Goal: Task Accomplishment & Management: Manage account settings

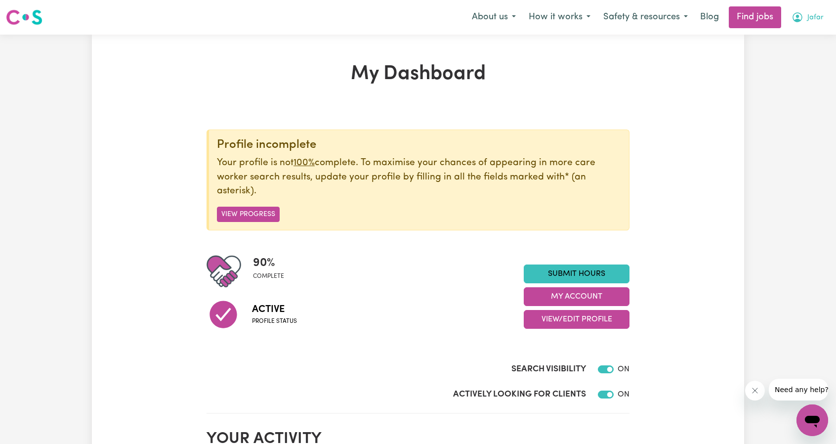
click at [825, 26] on button "Jafar" at bounding box center [808, 17] width 45 height 21
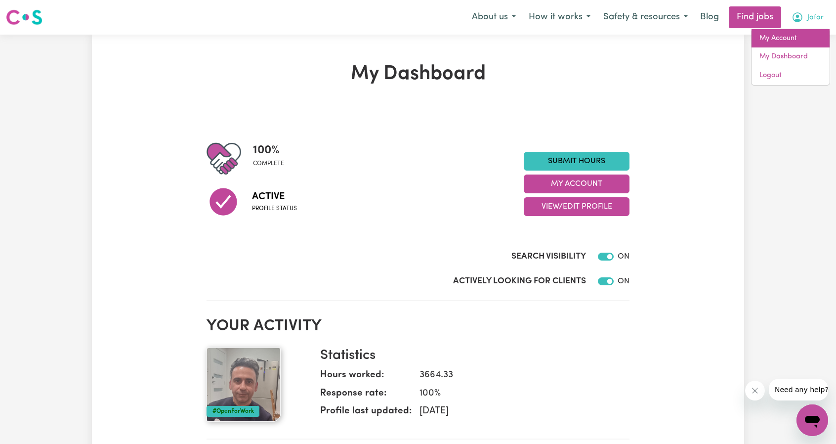
click at [804, 37] on link "My Account" at bounding box center [791, 38] width 78 height 19
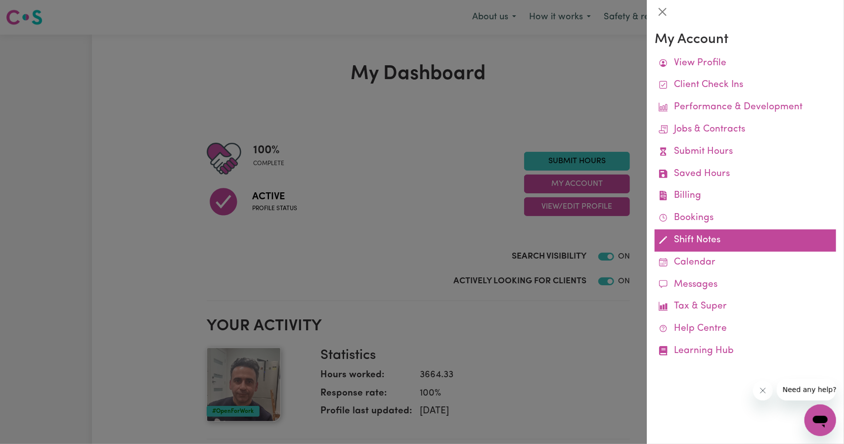
click at [681, 245] on link "Shift Notes" at bounding box center [745, 240] width 181 height 22
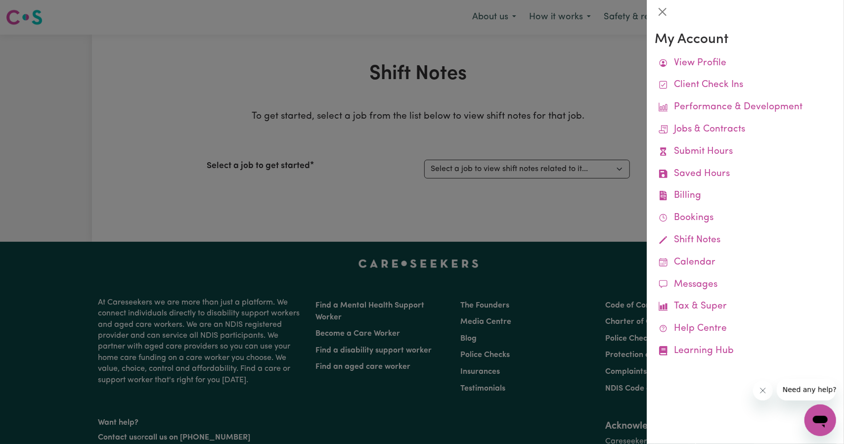
click at [524, 170] on div at bounding box center [422, 222] width 844 height 444
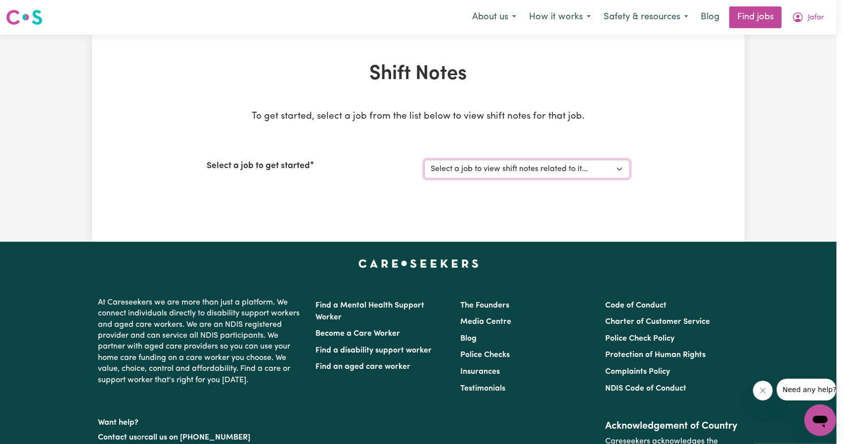
click at [524, 170] on select "Select a job to view shift notes related to it... [[PERSON_NAME]] Support Worke…" at bounding box center [527, 169] width 206 height 19
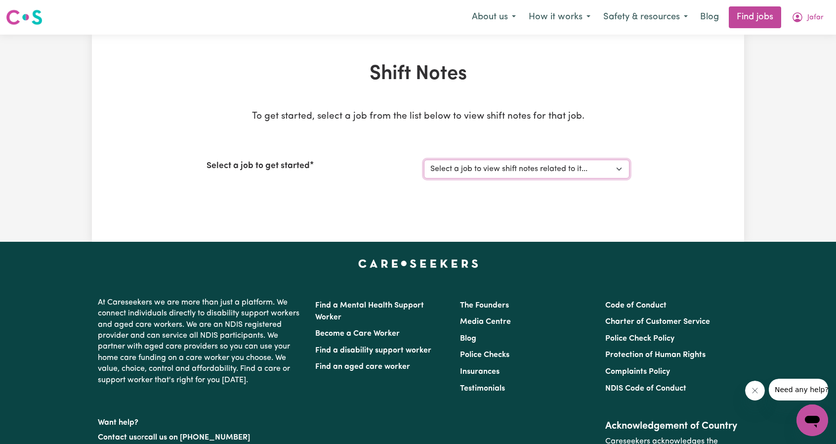
select select "11215"
click at [424, 160] on select "Select a job to view shift notes related to it... [[PERSON_NAME]] Support Worke…" at bounding box center [527, 169] width 206 height 19
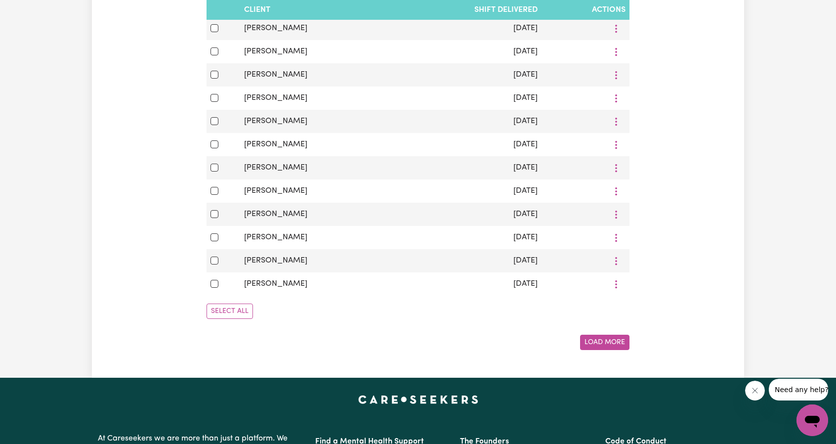
scroll to position [643, 0]
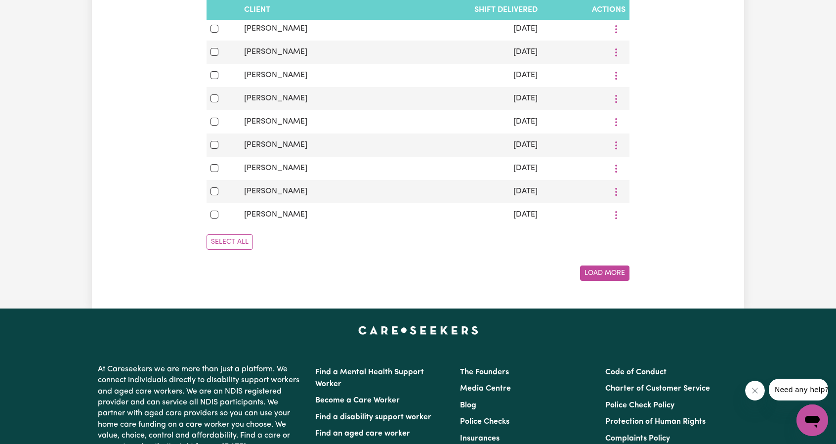
drag, startPoint x: 229, startPoint y: 261, endPoint x: 232, endPoint y: 256, distance: 6.2
click at [234, 254] on div "Select All" at bounding box center [418, 241] width 423 height 31
click at [591, 280] on button "Load More" at bounding box center [604, 272] width 49 height 15
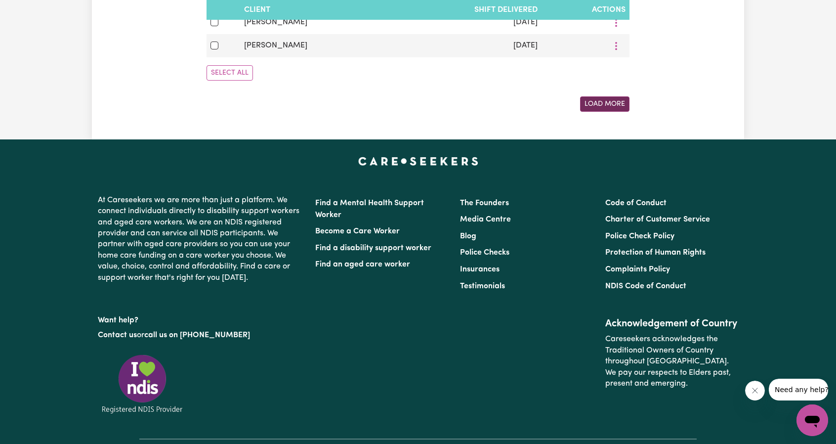
click at [608, 108] on button "Load More" at bounding box center [604, 103] width 49 height 15
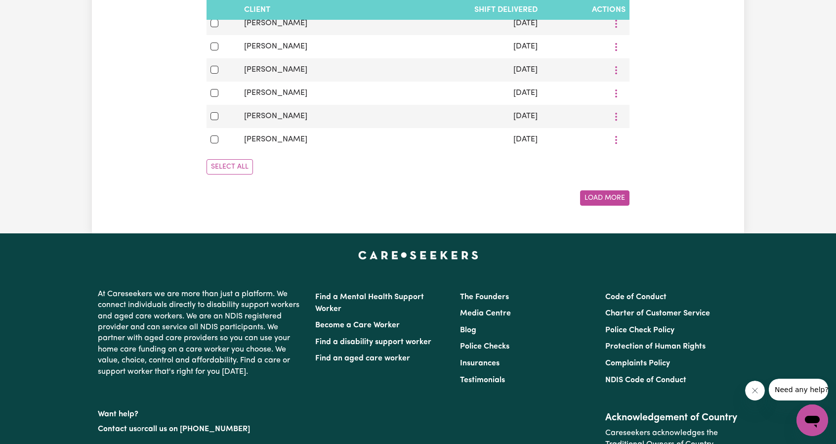
click at [614, 182] on div "Select All" at bounding box center [418, 166] width 423 height 31
click at [611, 206] on button "Load More" at bounding box center [604, 197] width 49 height 15
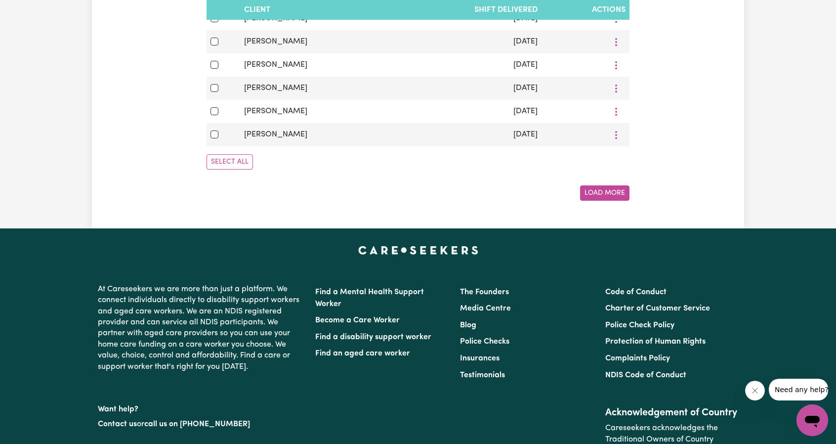
click at [607, 201] on button "Load More" at bounding box center [604, 192] width 49 height 15
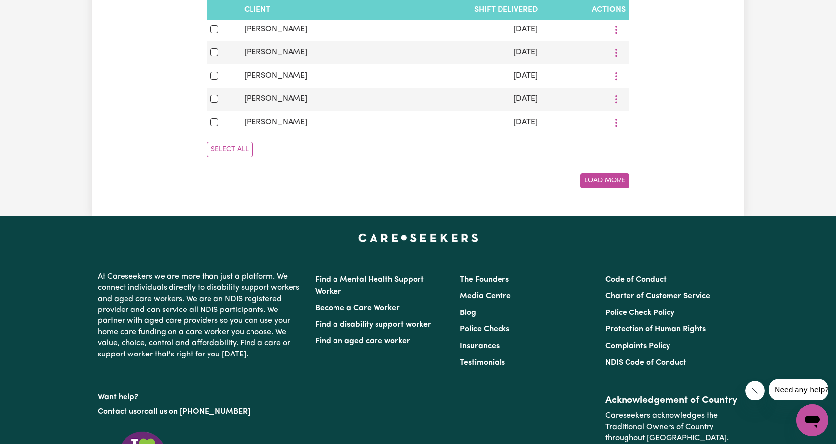
click at [605, 188] on button "Load More" at bounding box center [604, 180] width 49 height 15
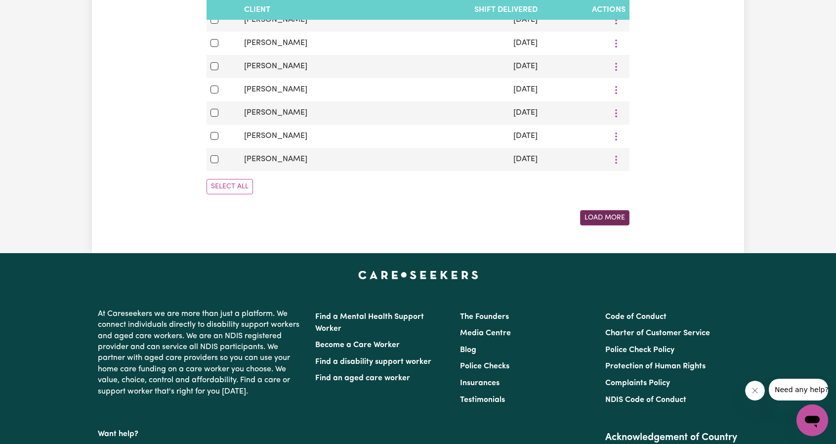
click at [606, 225] on button "Load More" at bounding box center [604, 217] width 49 height 15
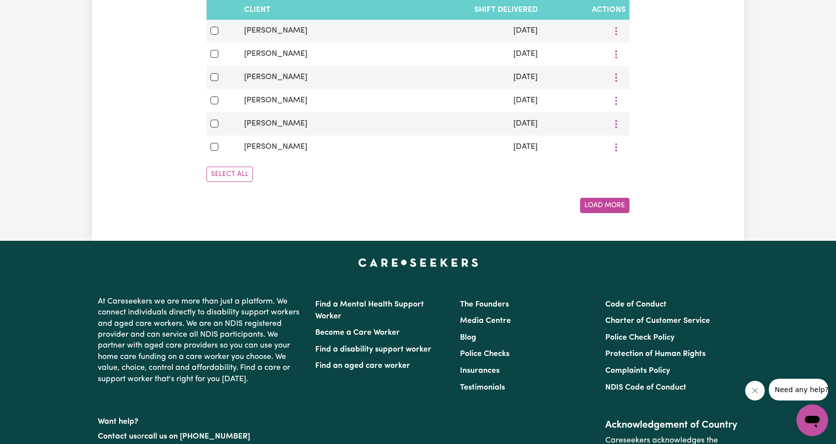
click at [604, 213] on button "Load More" at bounding box center [604, 205] width 49 height 15
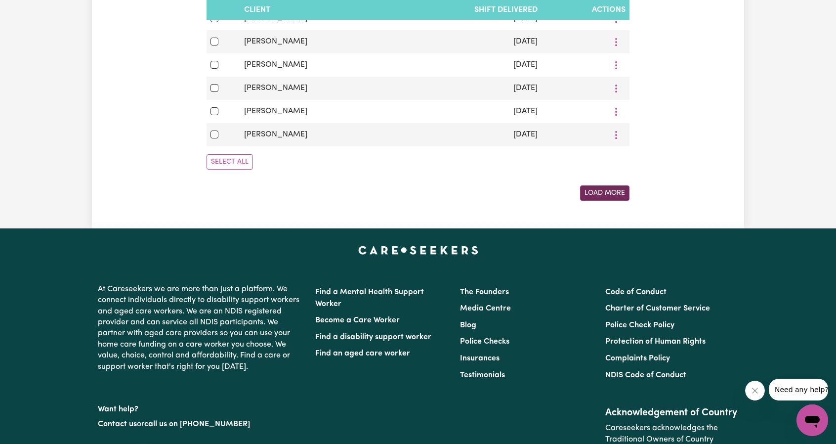
click at [604, 201] on button "Load More" at bounding box center [604, 192] width 49 height 15
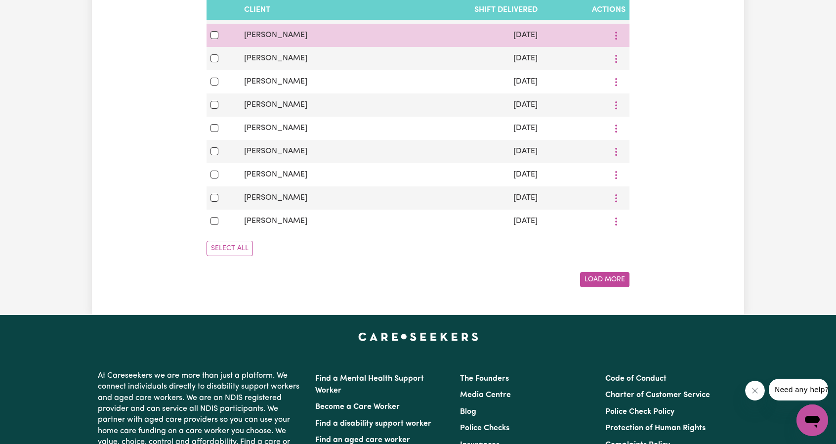
scroll to position [5481, 0]
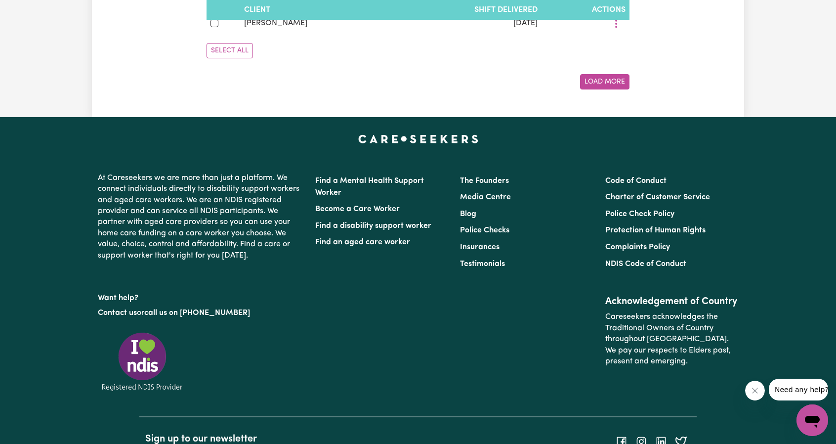
click at [604, 89] on button "Load More" at bounding box center [604, 81] width 49 height 15
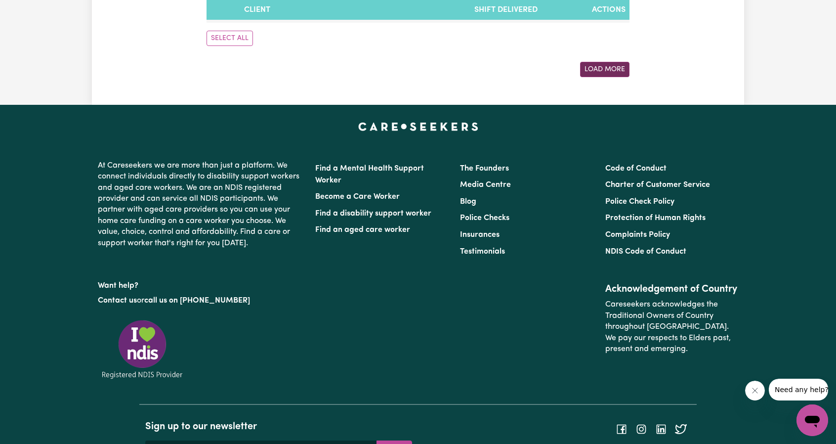
click at [610, 77] on button "Load More" at bounding box center [604, 69] width 49 height 15
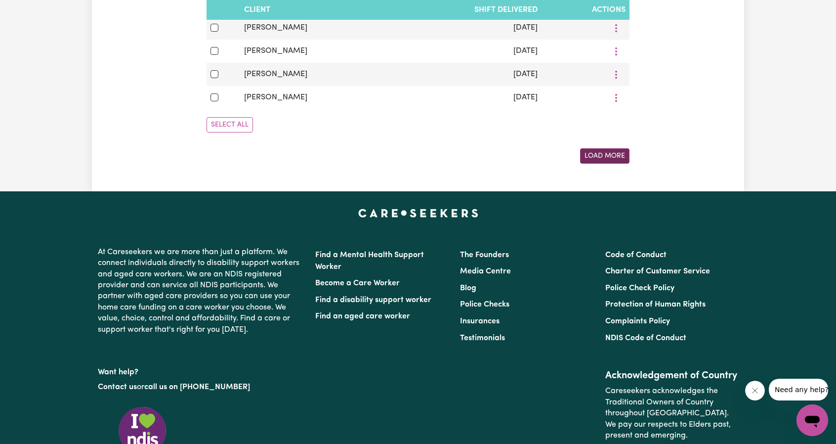
click at [610, 164] on button "Load More" at bounding box center [604, 155] width 49 height 15
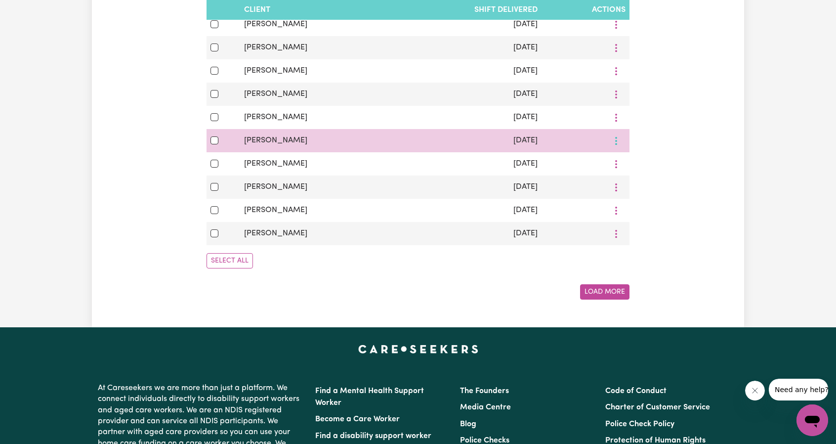
scroll to position [7212, 0]
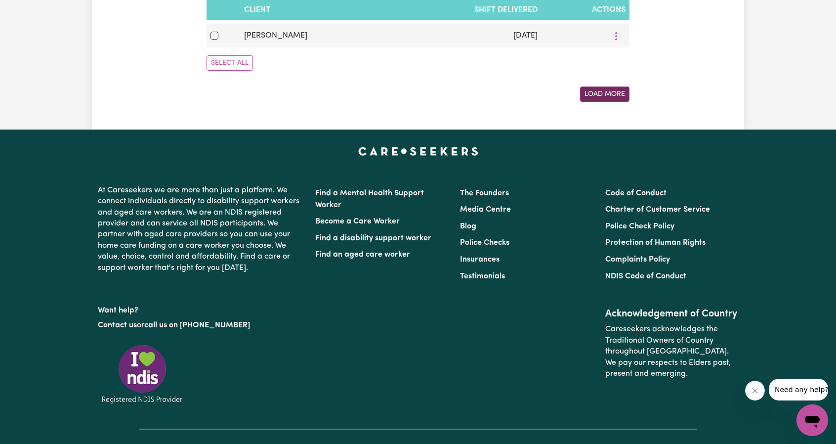
click at [612, 102] on button "Load More" at bounding box center [604, 94] width 49 height 15
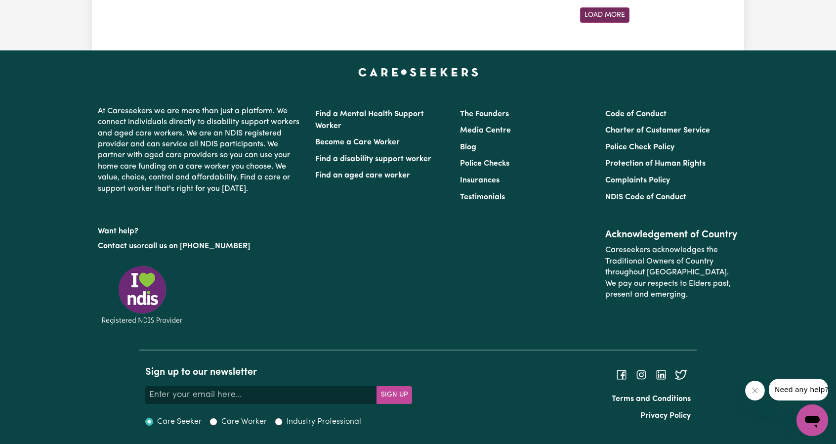
click at [604, 23] on button "Load More" at bounding box center [604, 14] width 49 height 15
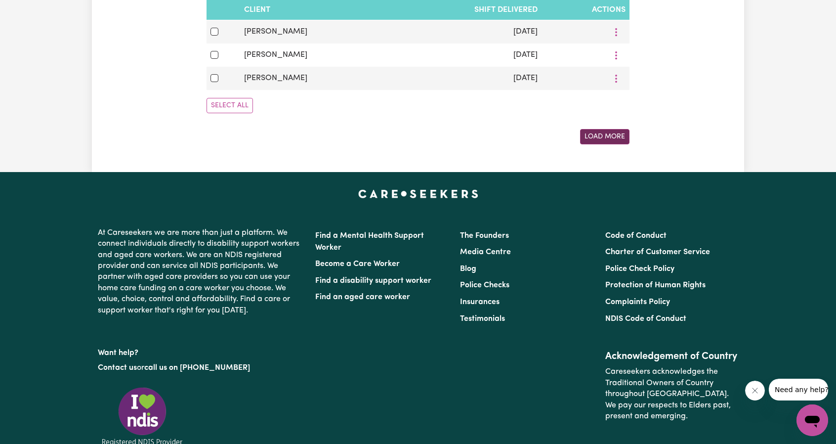
click at [600, 144] on button "Load More" at bounding box center [604, 136] width 49 height 15
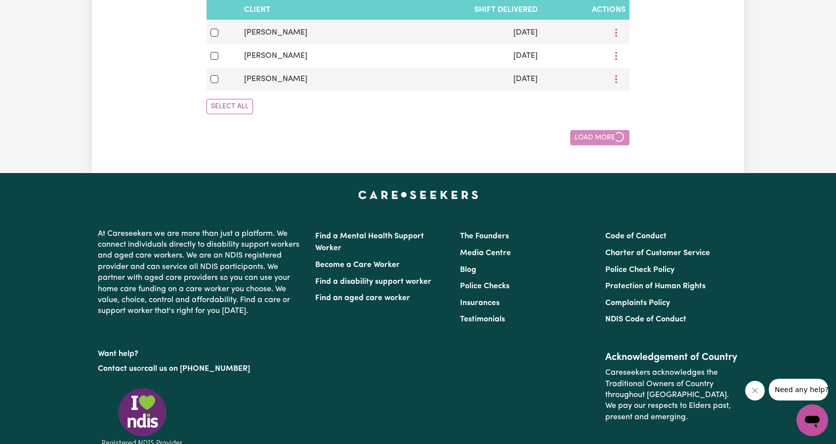
scroll to position [8331, 0]
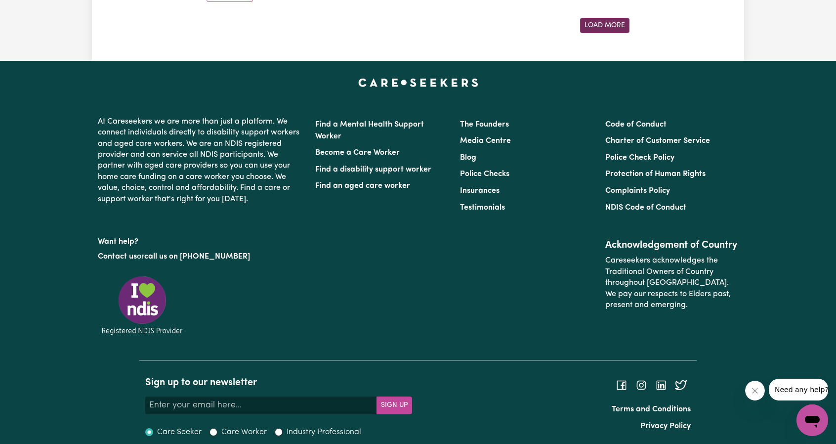
click at [597, 33] on button "Load More" at bounding box center [604, 25] width 49 height 15
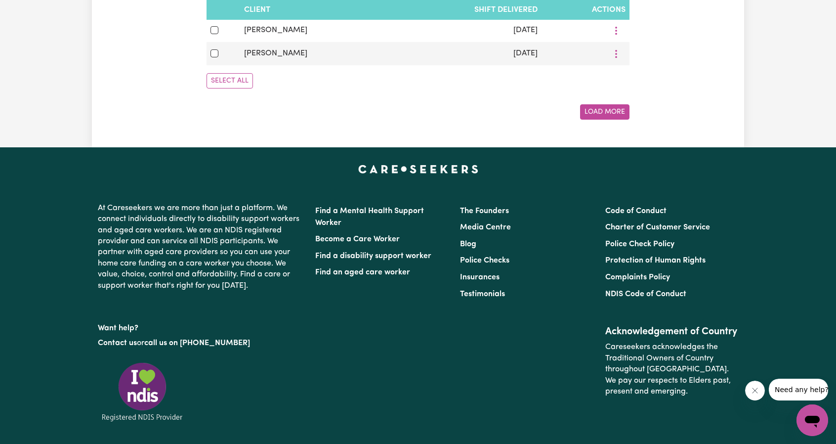
click at [601, 120] on button "Load More" at bounding box center [604, 111] width 49 height 15
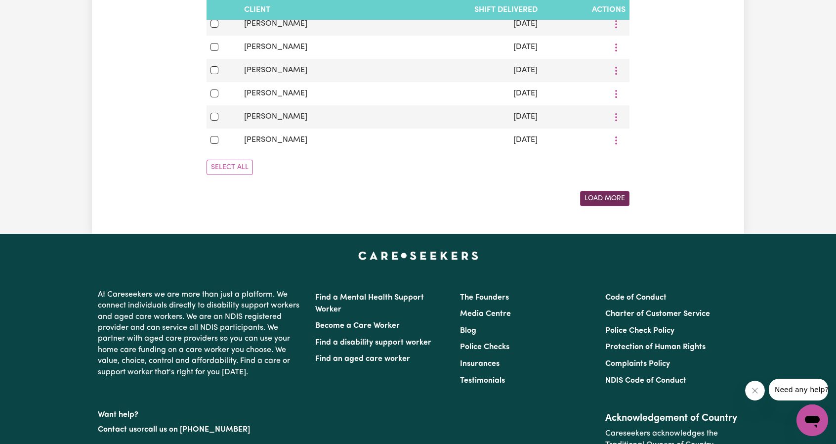
click at [604, 206] on button "Load More" at bounding box center [604, 198] width 49 height 15
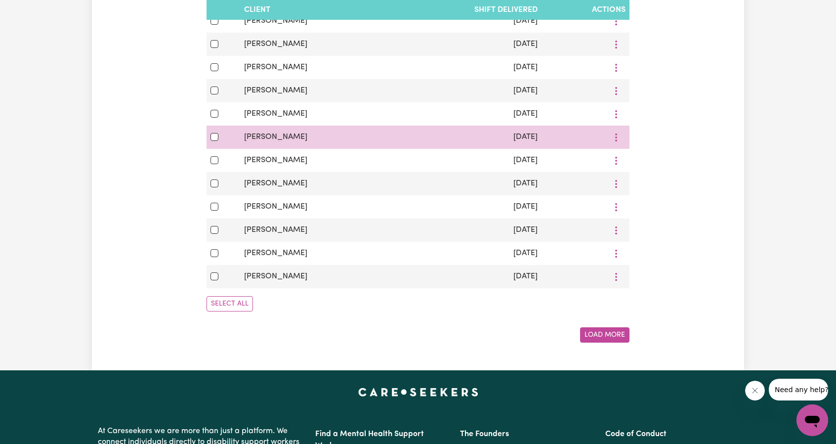
scroll to position [10457, 0]
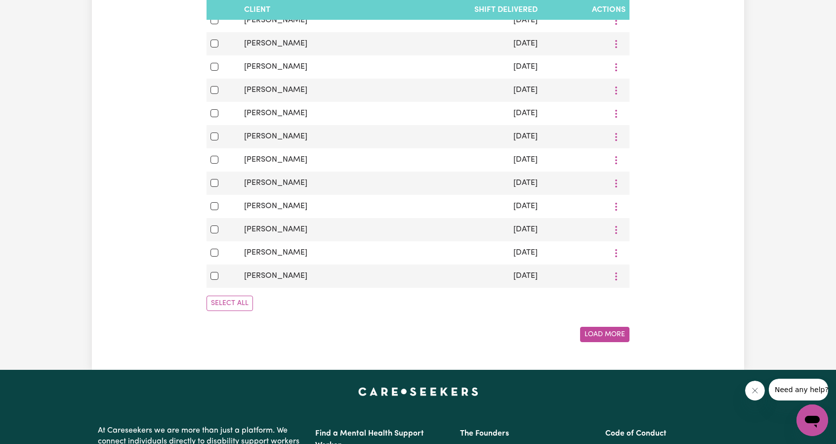
click at [615, 342] on button "Load More" at bounding box center [604, 334] width 49 height 15
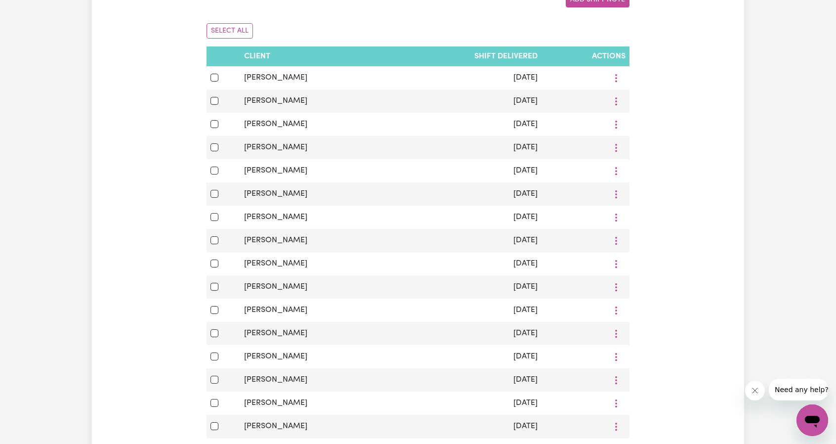
scroll to position [0, 0]
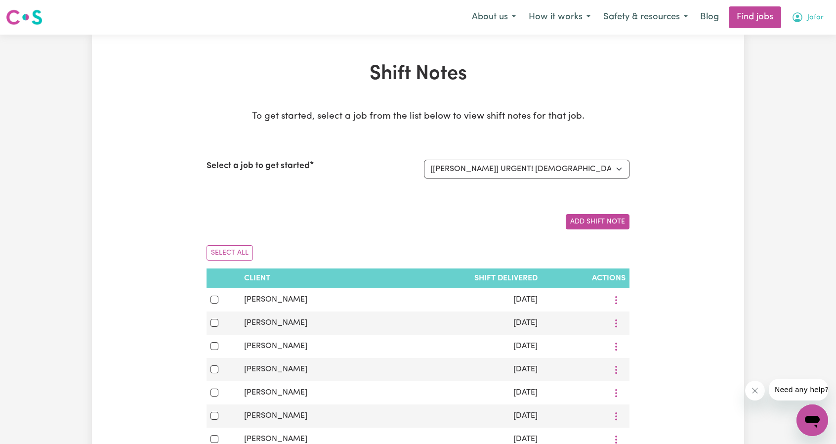
click at [811, 17] on span "Jafar" at bounding box center [816, 17] width 16 height 11
click at [796, 30] on link "My Account" at bounding box center [791, 38] width 78 height 19
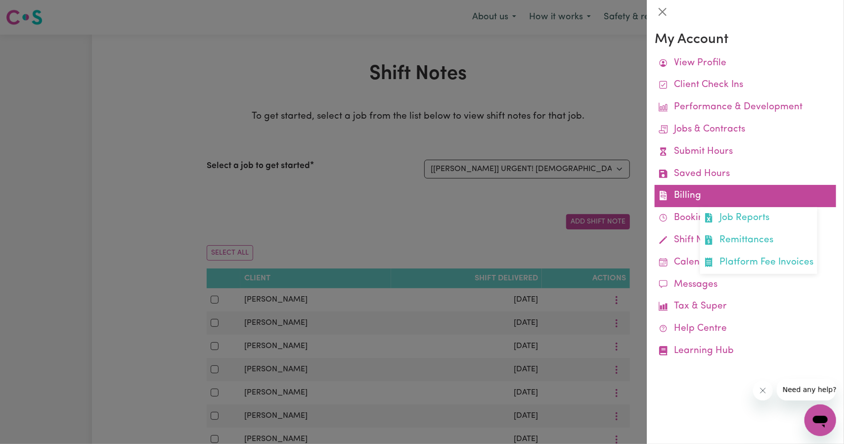
click at [699, 197] on link "Billing Job Reports Remittances Platform Fee Invoices" at bounding box center [745, 196] width 181 height 22
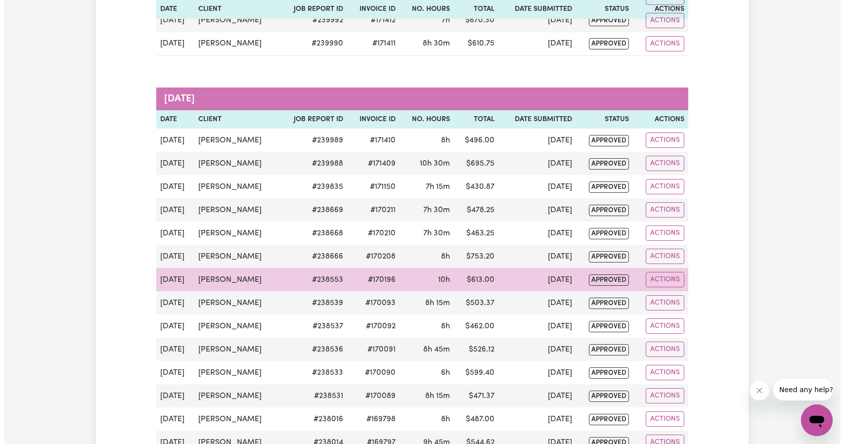
scroll to position [593, 0]
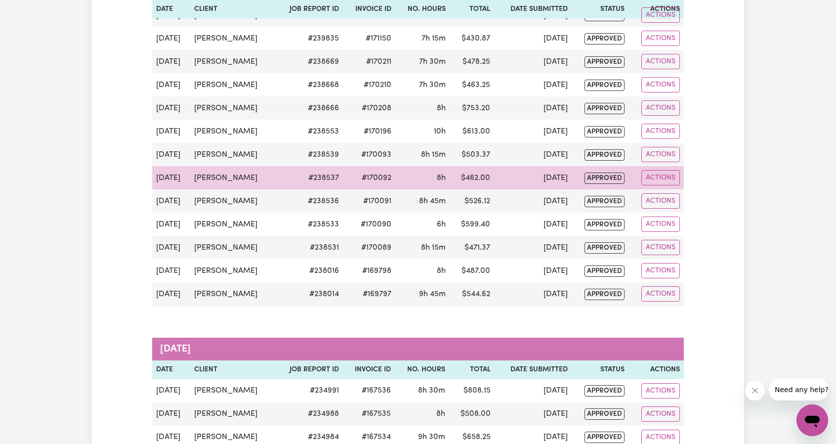
click at [640, 172] on div "Actions" at bounding box center [656, 177] width 47 height 15
click at [656, 172] on button "Actions" at bounding box center [661, 177] width 39 height 15
click at [664, 191] on link "View Job Report" at bounding box center [687, 201] width 85 height 20
select select "pm"
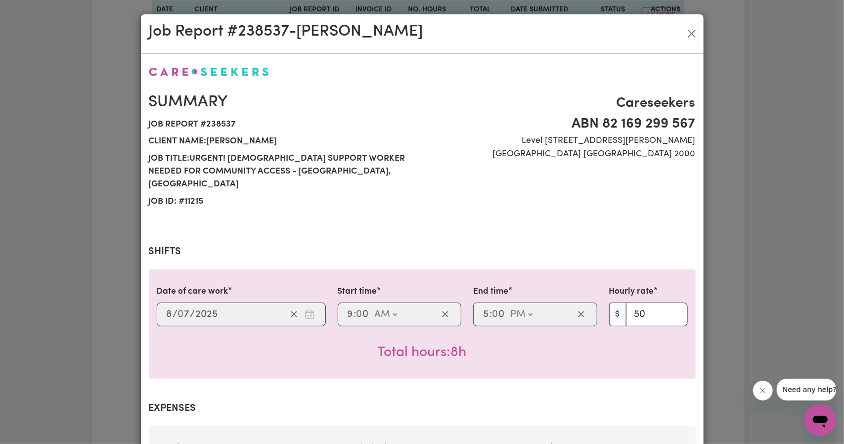
select select "50-Weekday"
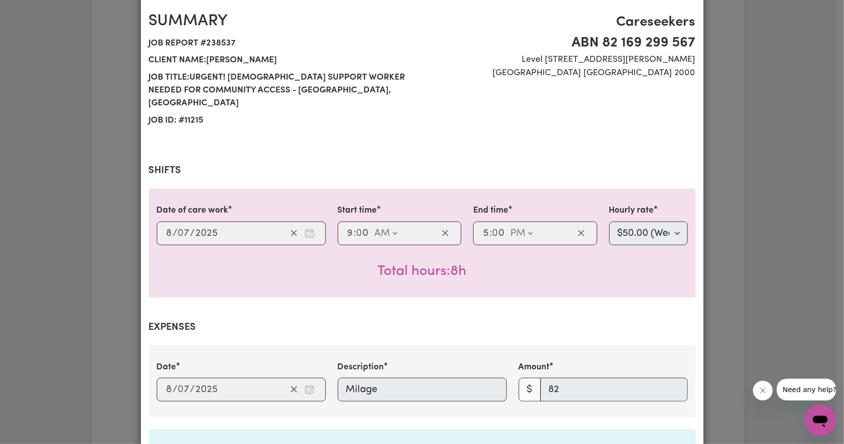
scroll to position [0, 0]
